Goal: Information Seeking & Learning: Learn about a topic

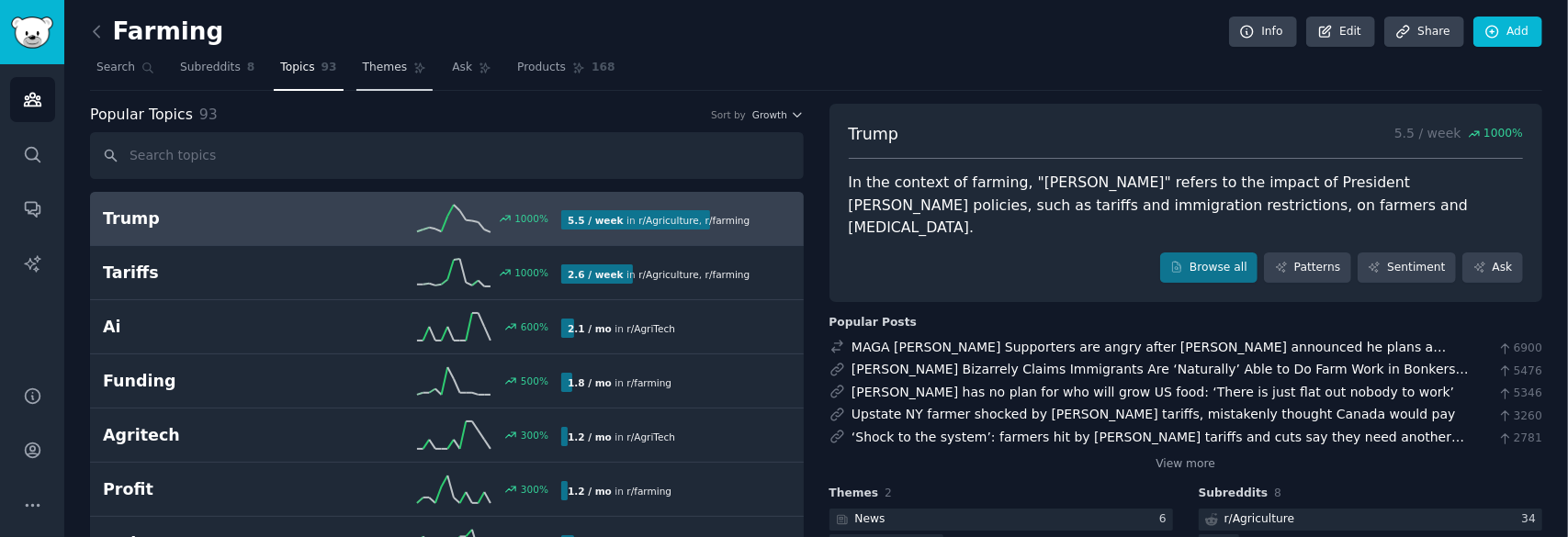
click at [363, 66] on span "Themes" at bounding box center [385, 67] width 45 height 17
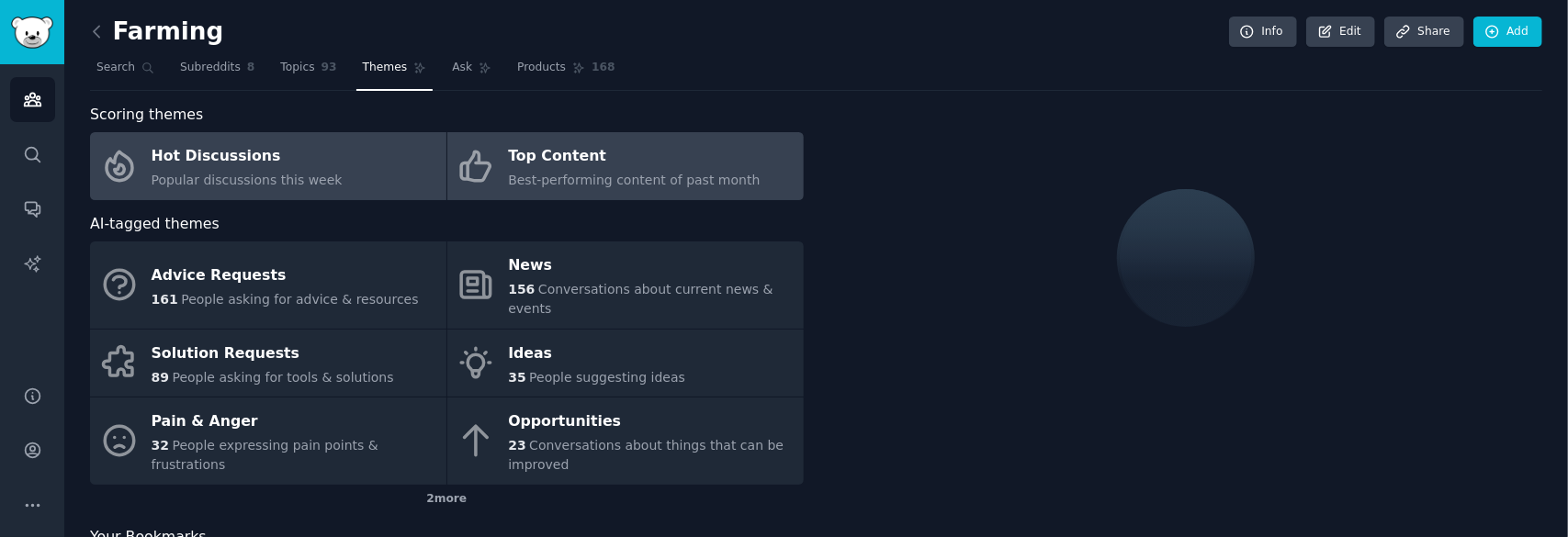
click at [623, 169] on div "Top Content" at bounding box center [634, 157] width 252 height 30
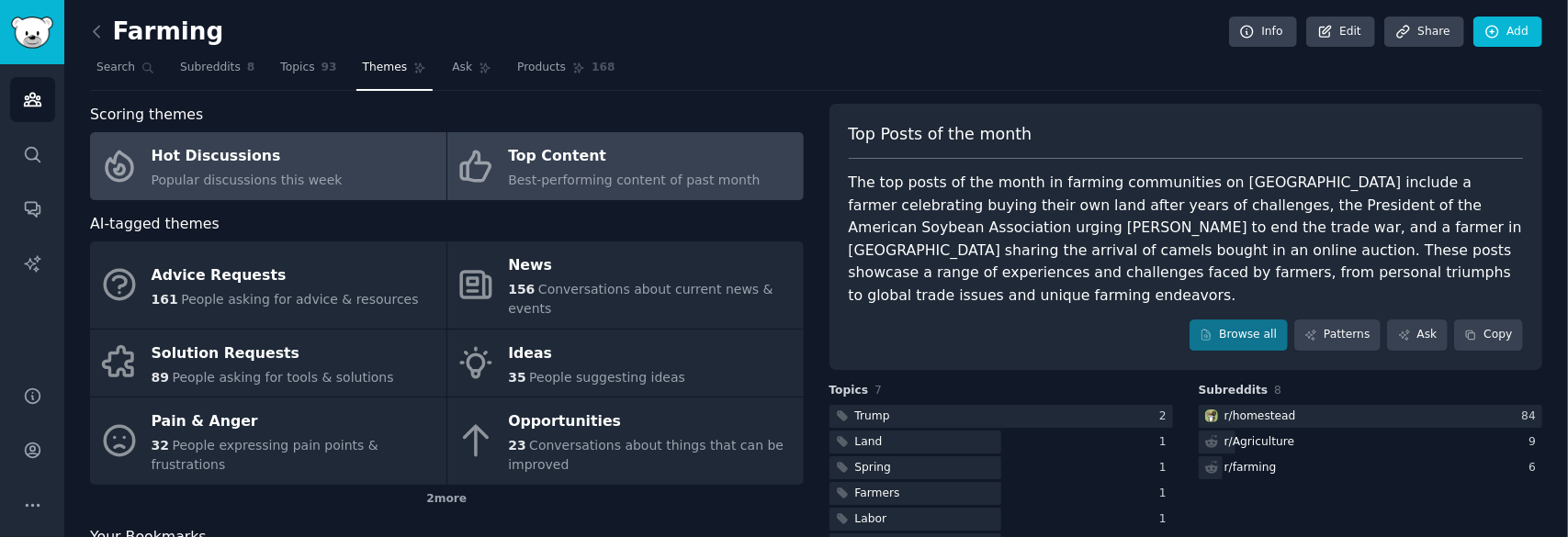
click at [346, 181] on link "Hot Discussions Popular discussions this week" at bounding box center [268, 166] width 356 height 67
